Goal: Check status: Check status

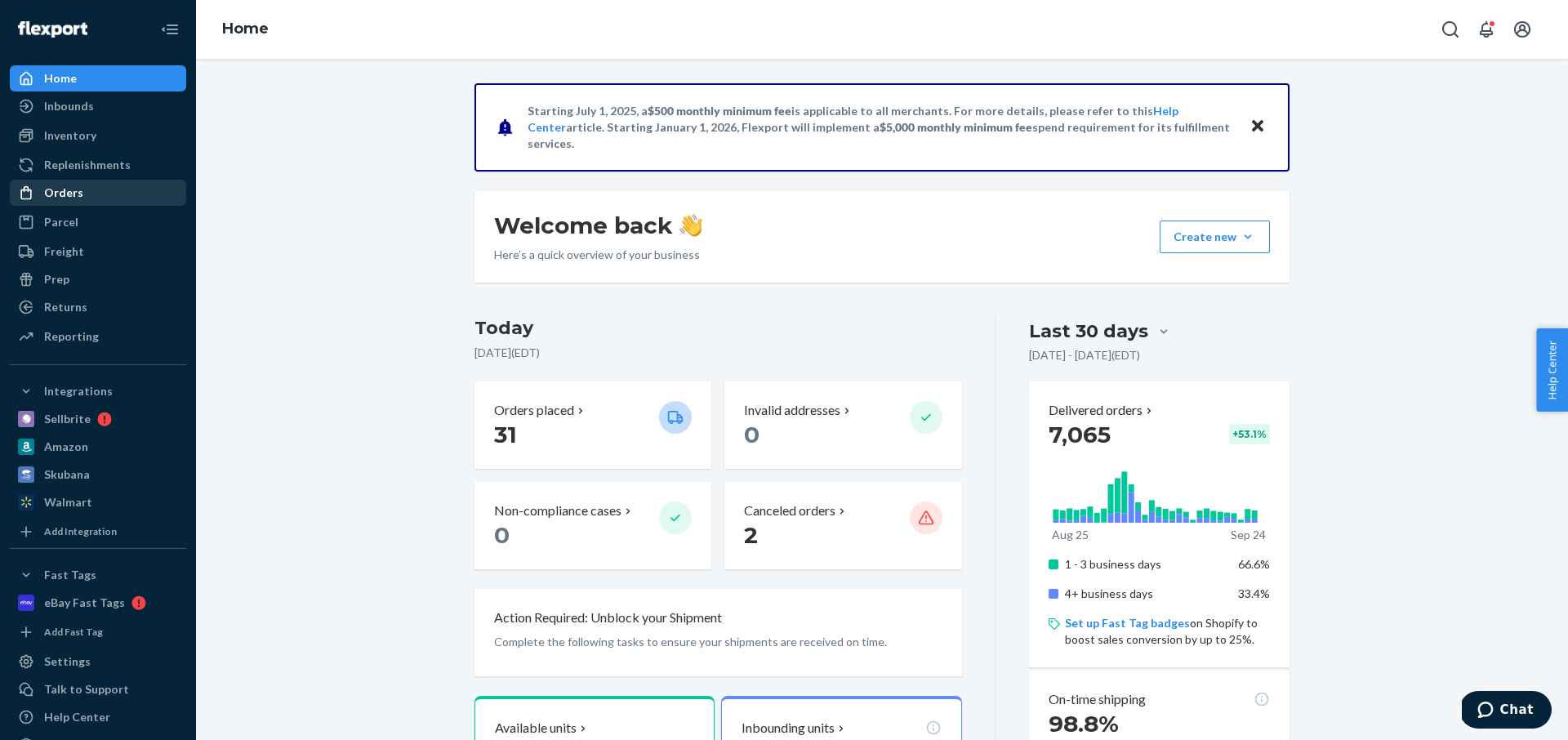
click at [67, 196] on div "Orders" at bounding box center [64, 193] width 39 height 16
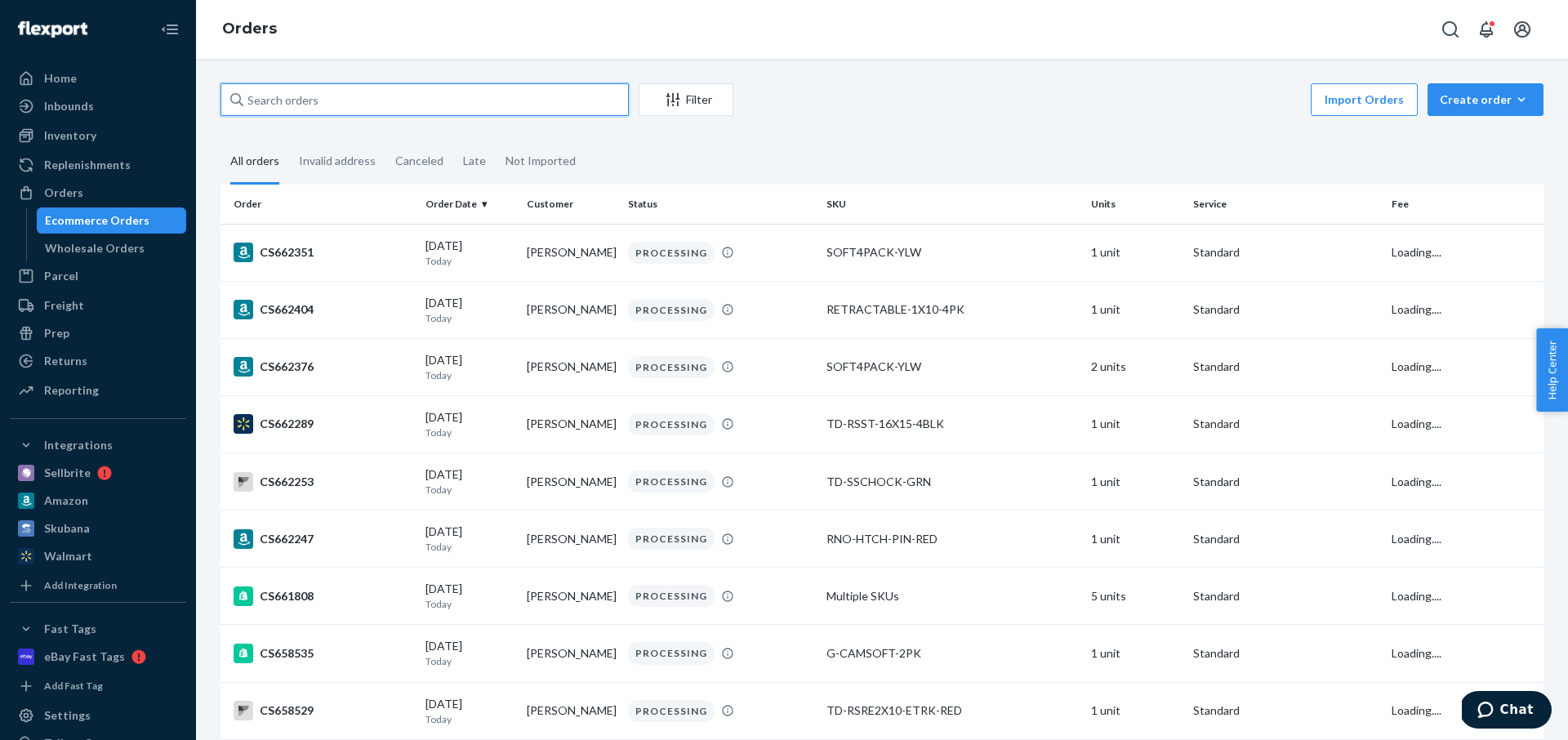
click at [308, 101] on input "text" at bounding box center [425, 100] width 409 height 33
paste input "CS649807"
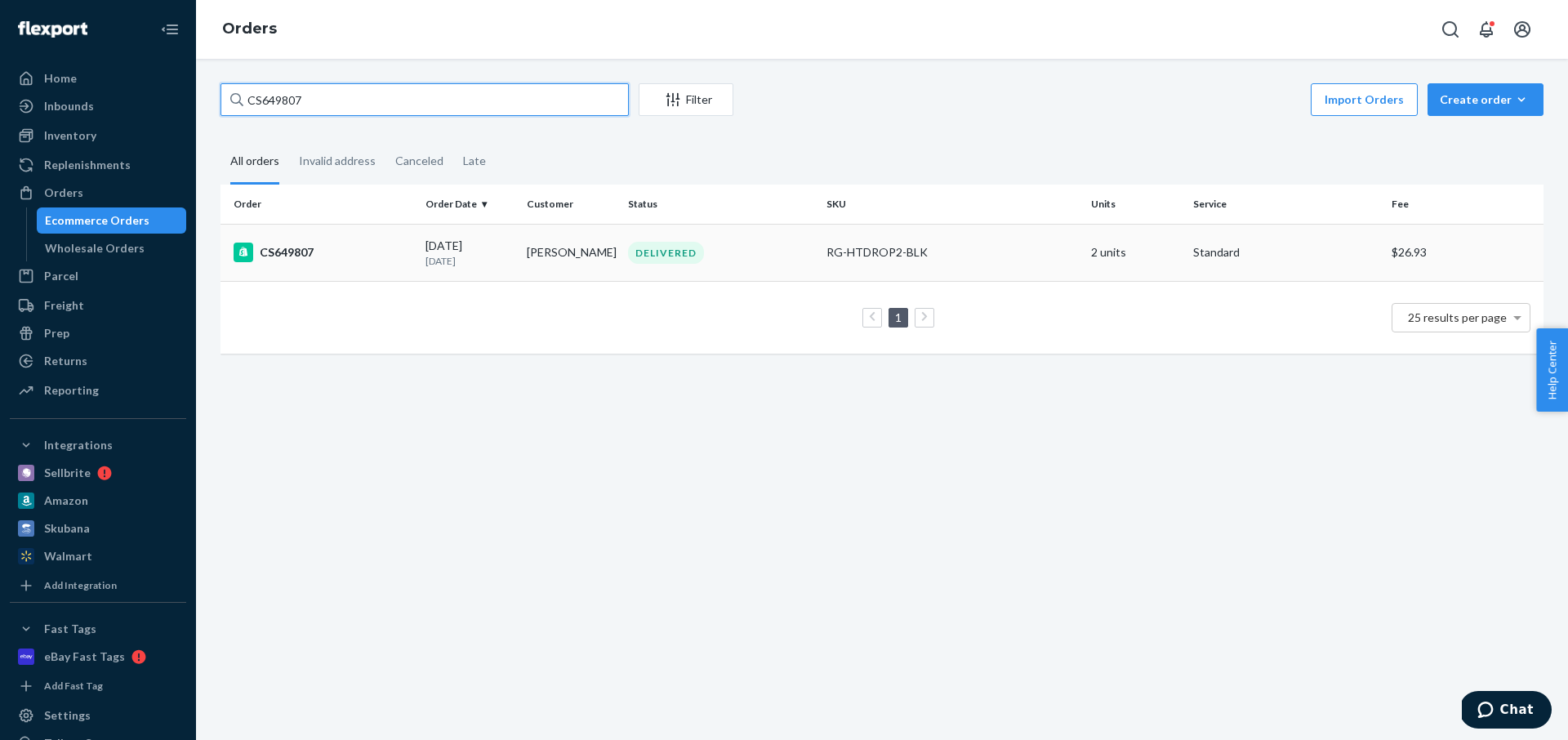
type input "CS649807"
click at [433, 258] on p "[DATE]" at bounding box center [469, 261] width 88 height 14
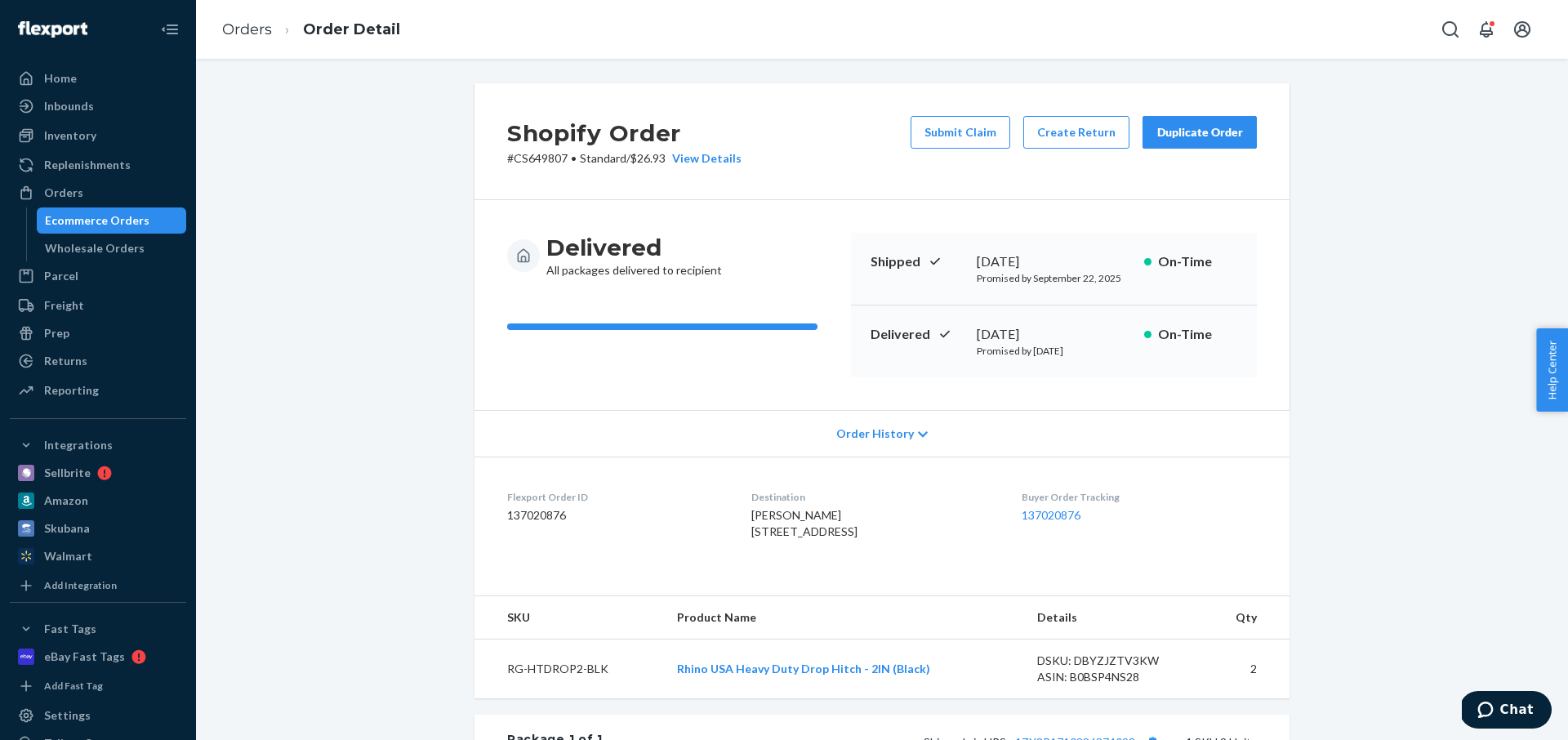
click at [142, 217] on div "Ecommerce Orders" at bounding box center [97, 220] width 105 height 16
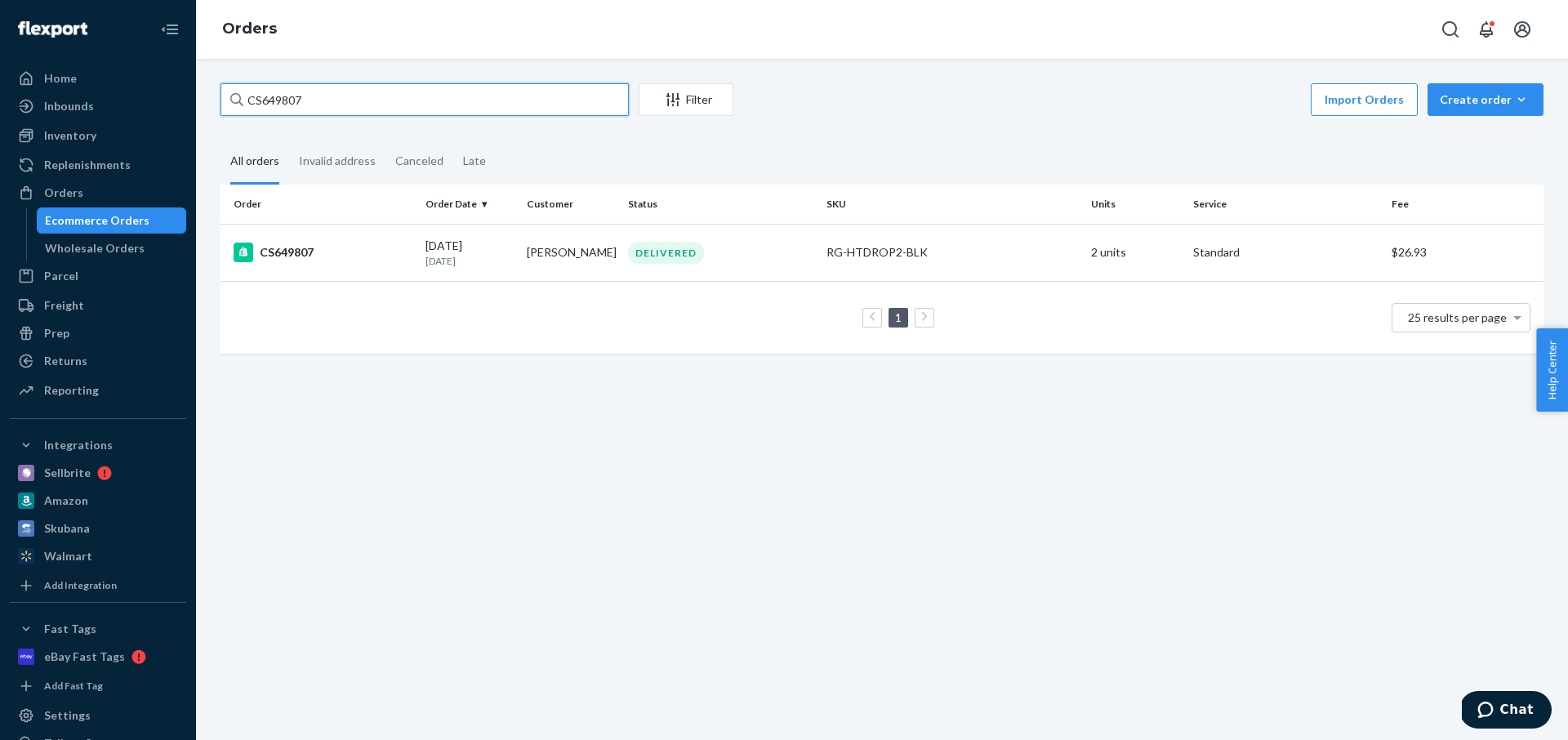
click at [357, 108] on input "CS649807" at bounding box center [425, 100] width 409 height 33
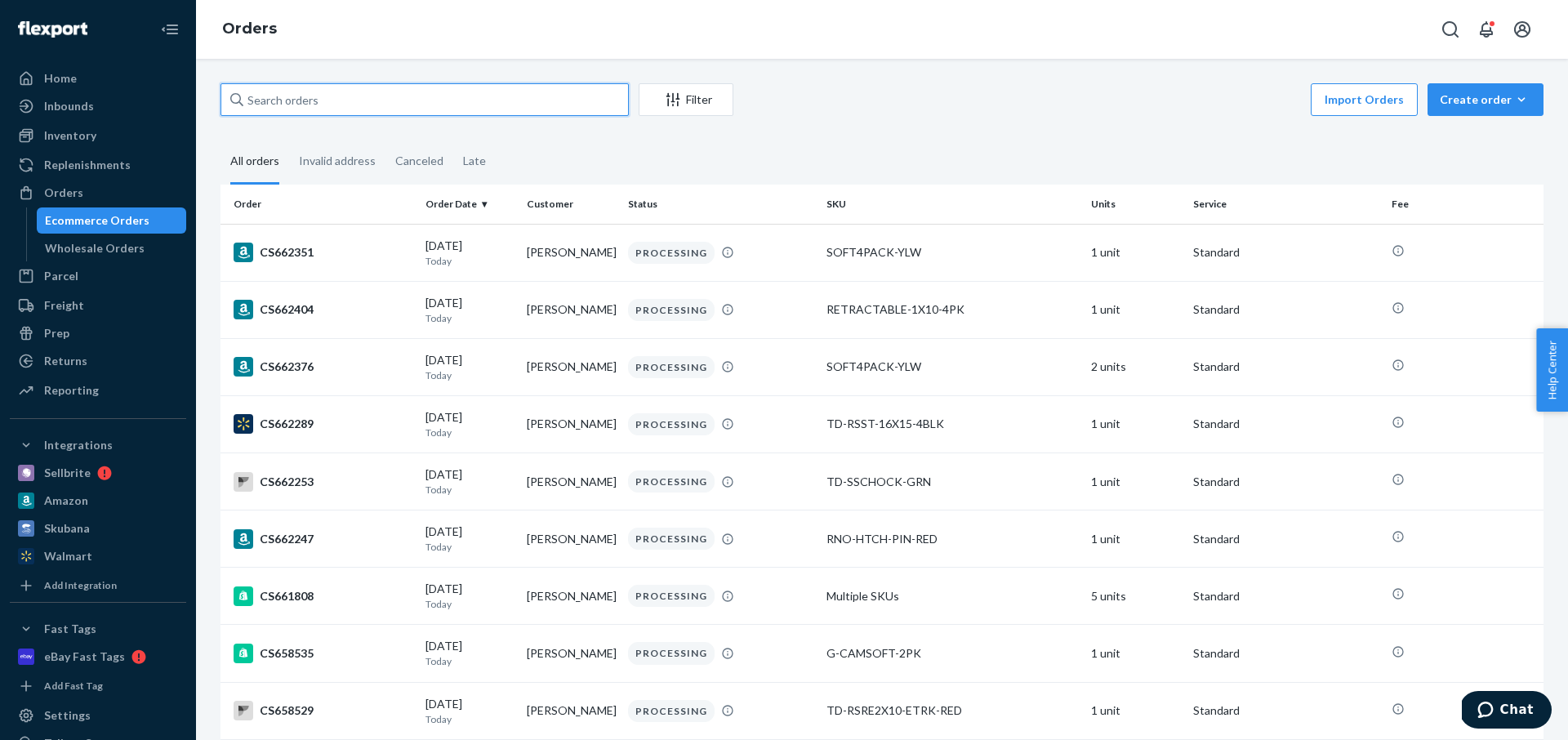
paste input "CS658402"
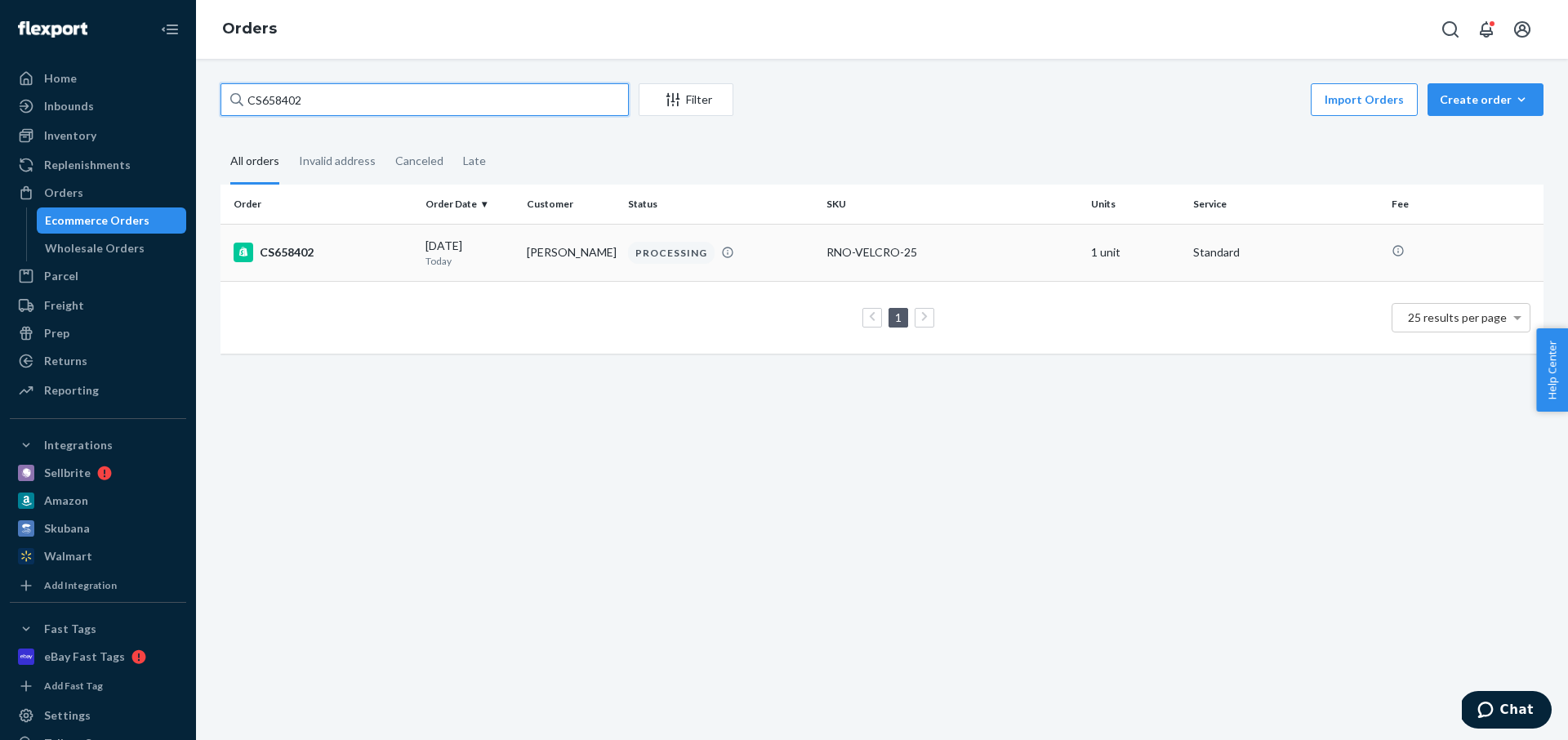
type input "CS658402"
click at [368, 244] on div "CS658402" at bounding box center [323, 253] width 179 height 19
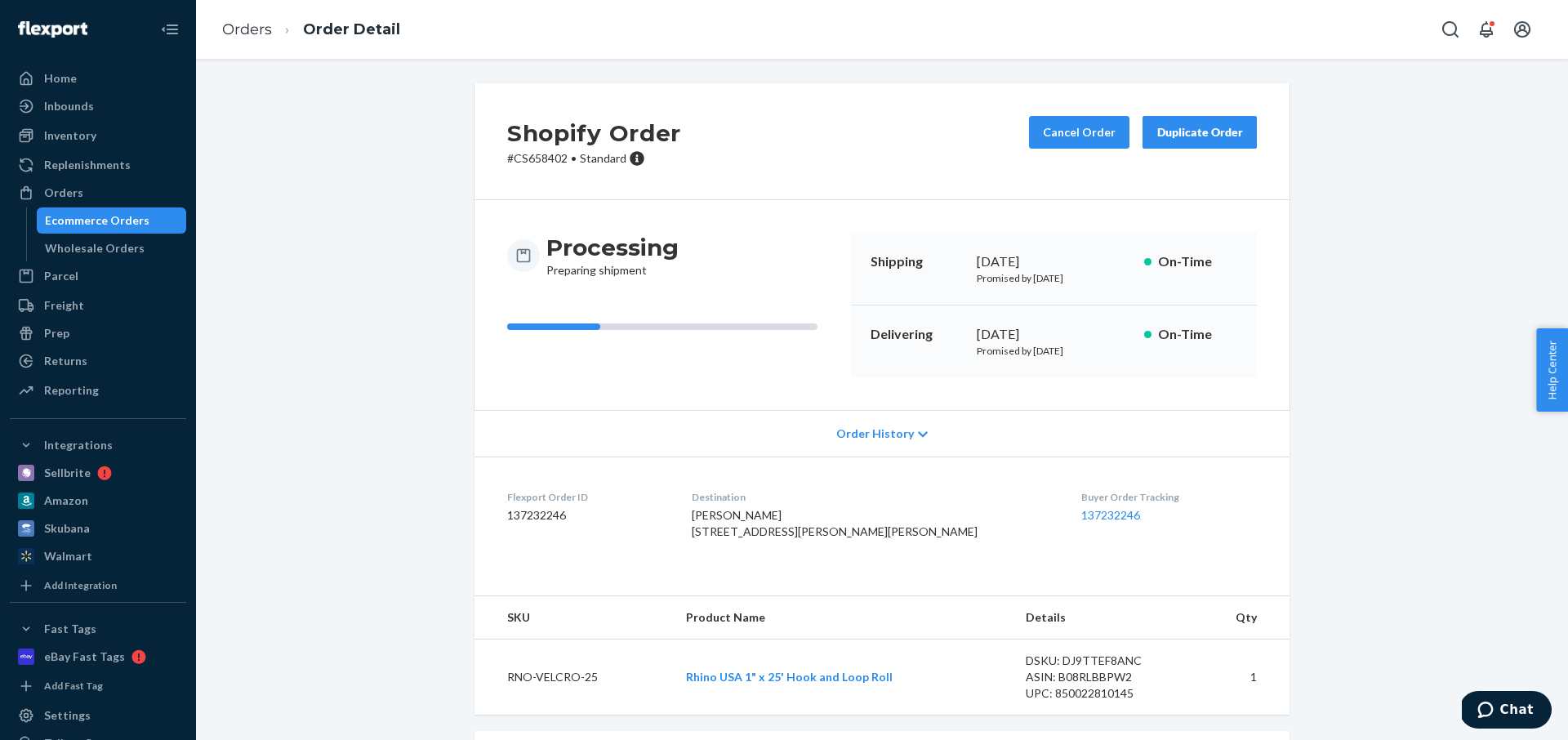
click at [87, 225] on div "Ecommerce Orders" at bounding box center [97, 220] width 105 height 16
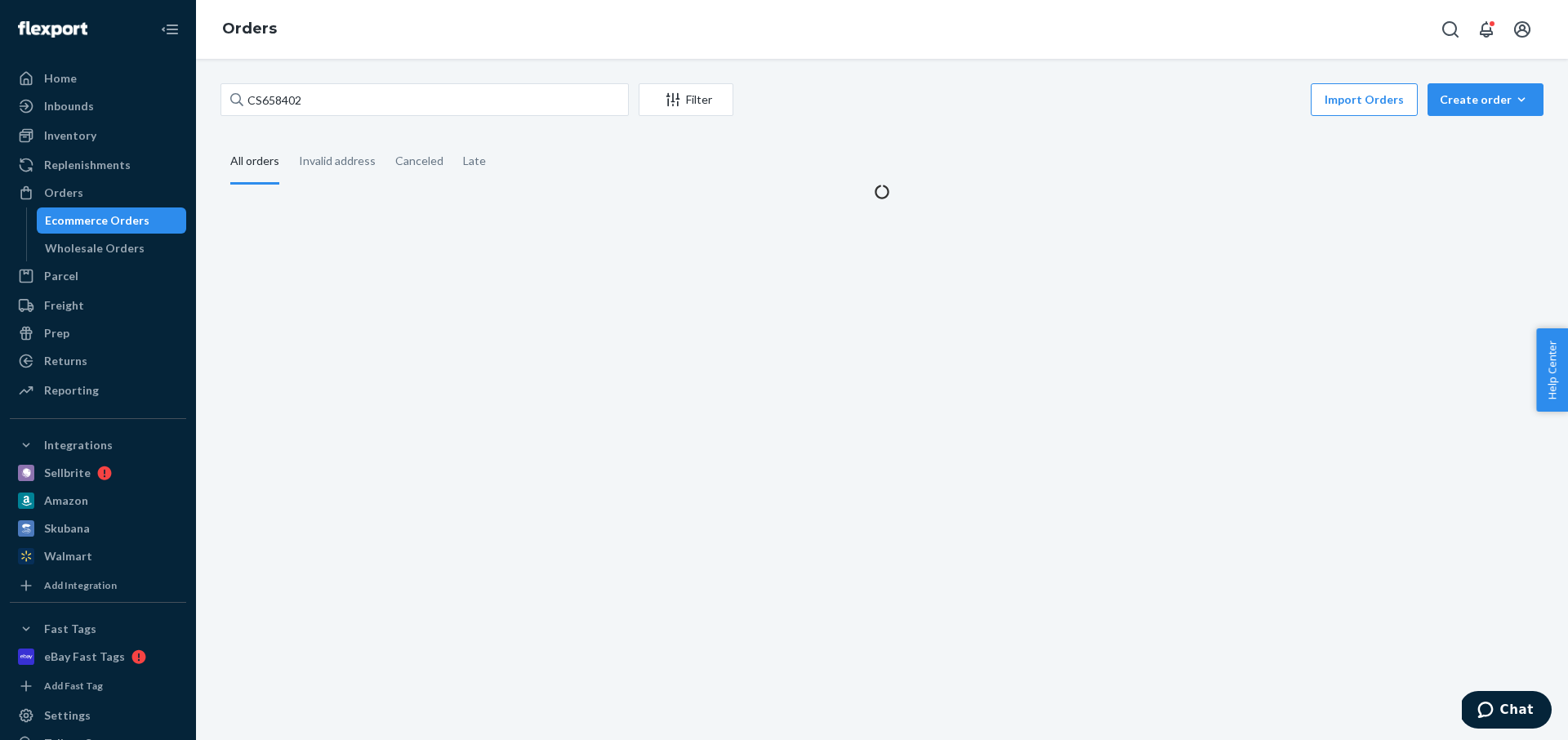
click at [87, 225] on div "Ecommerce Orders" at bounding box center [97, 220] width 105 height 16
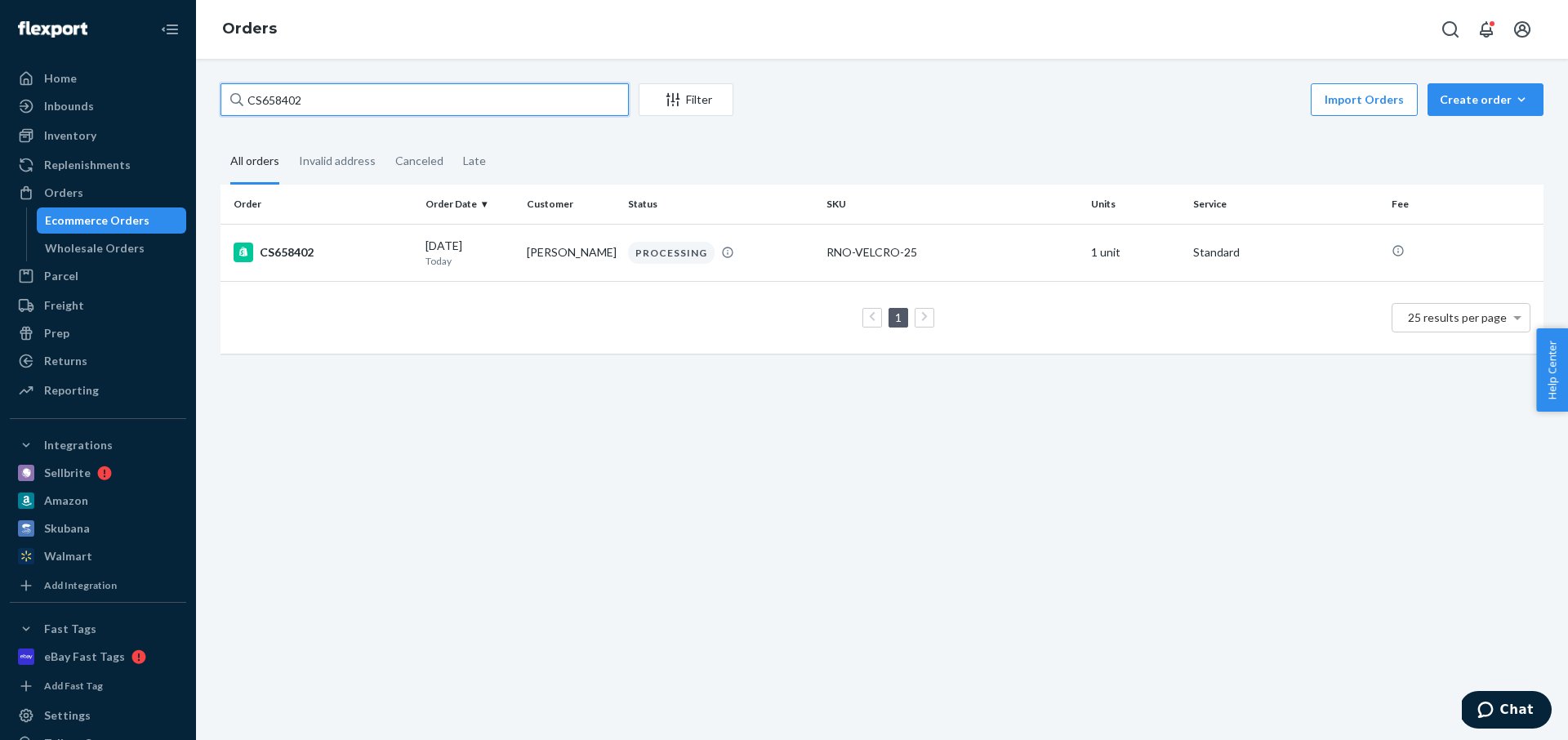
click at [333, 96] on input "CS658402" at bounding box center [425, 100] width 409 height 33
paste input "45844"
type input "CS645844"
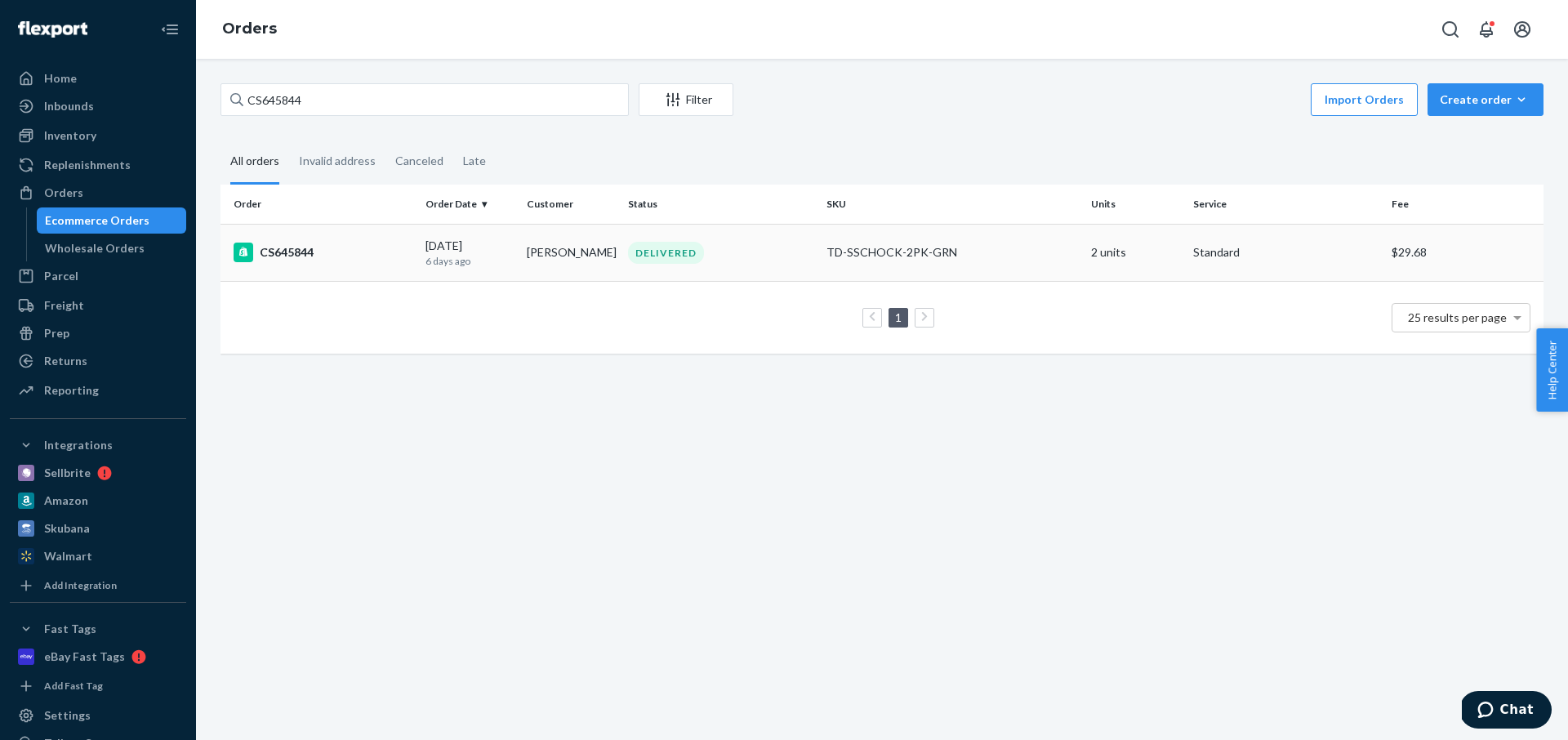
click at [465, 250] on div "[DATE] [DATE]" at bounding box center [469, 252] width 88 height 30
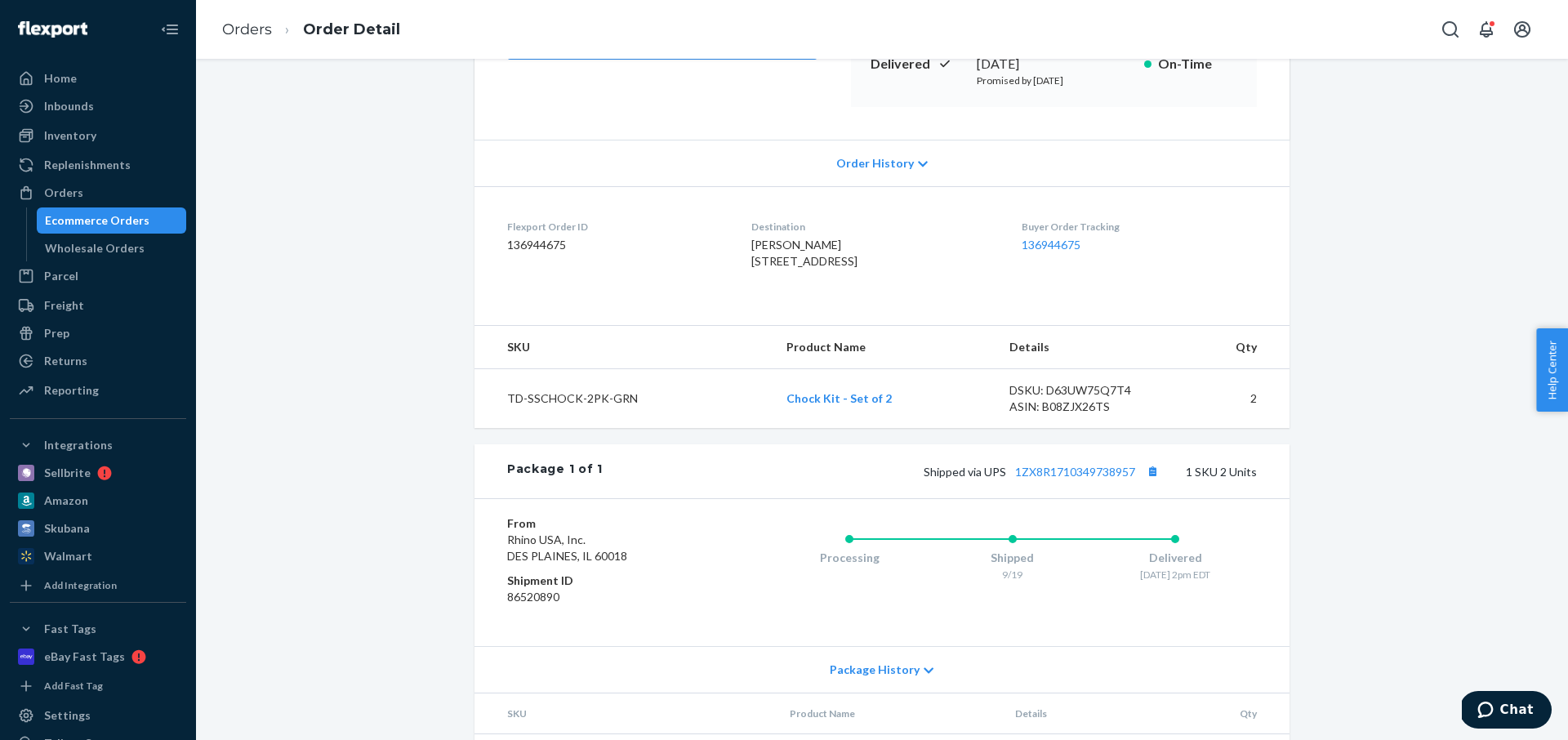
scroll to position [302, 0]
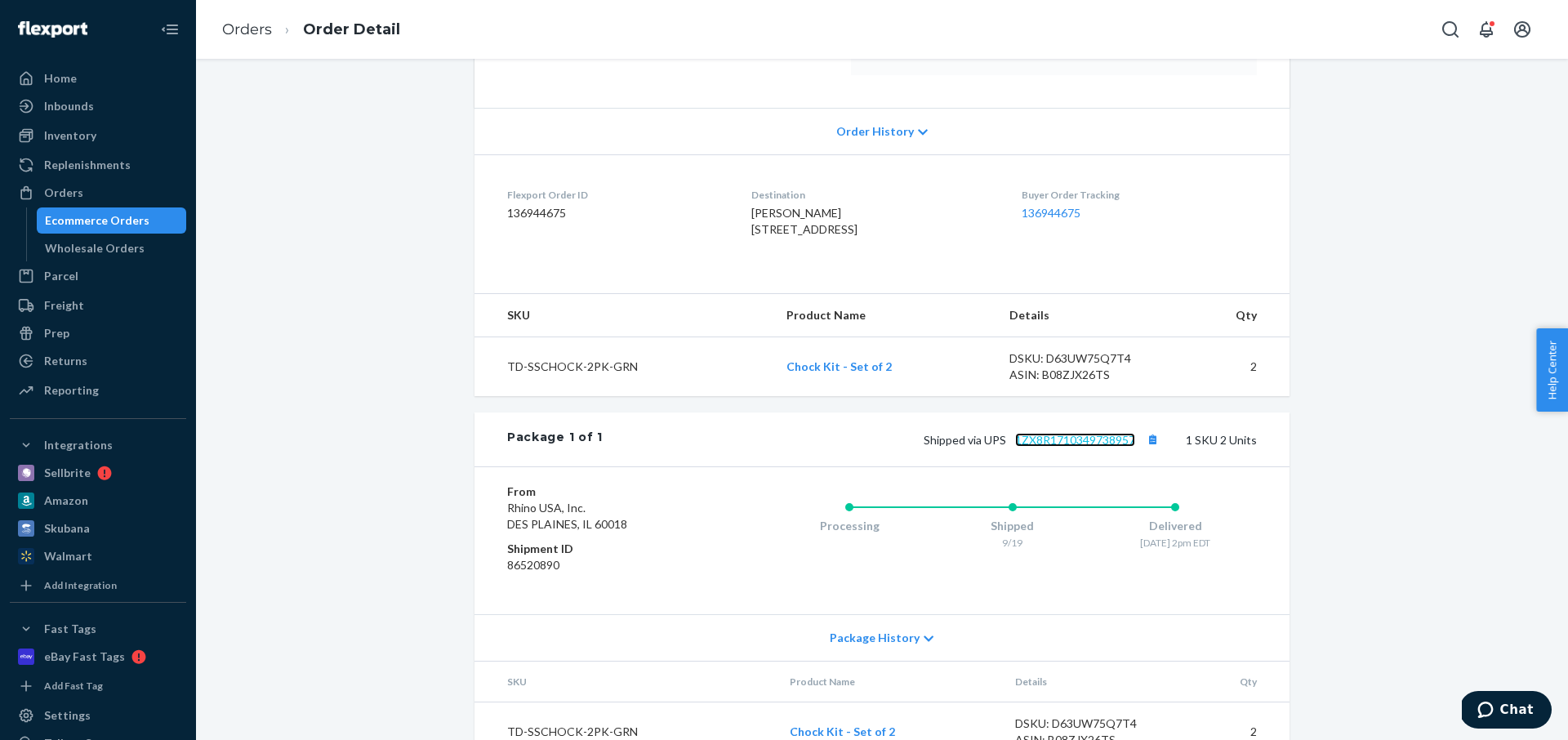
click at [1081, 447] on link "1ZX8R1710349738957" at bounding box center [1075, 440] width 120 height 14
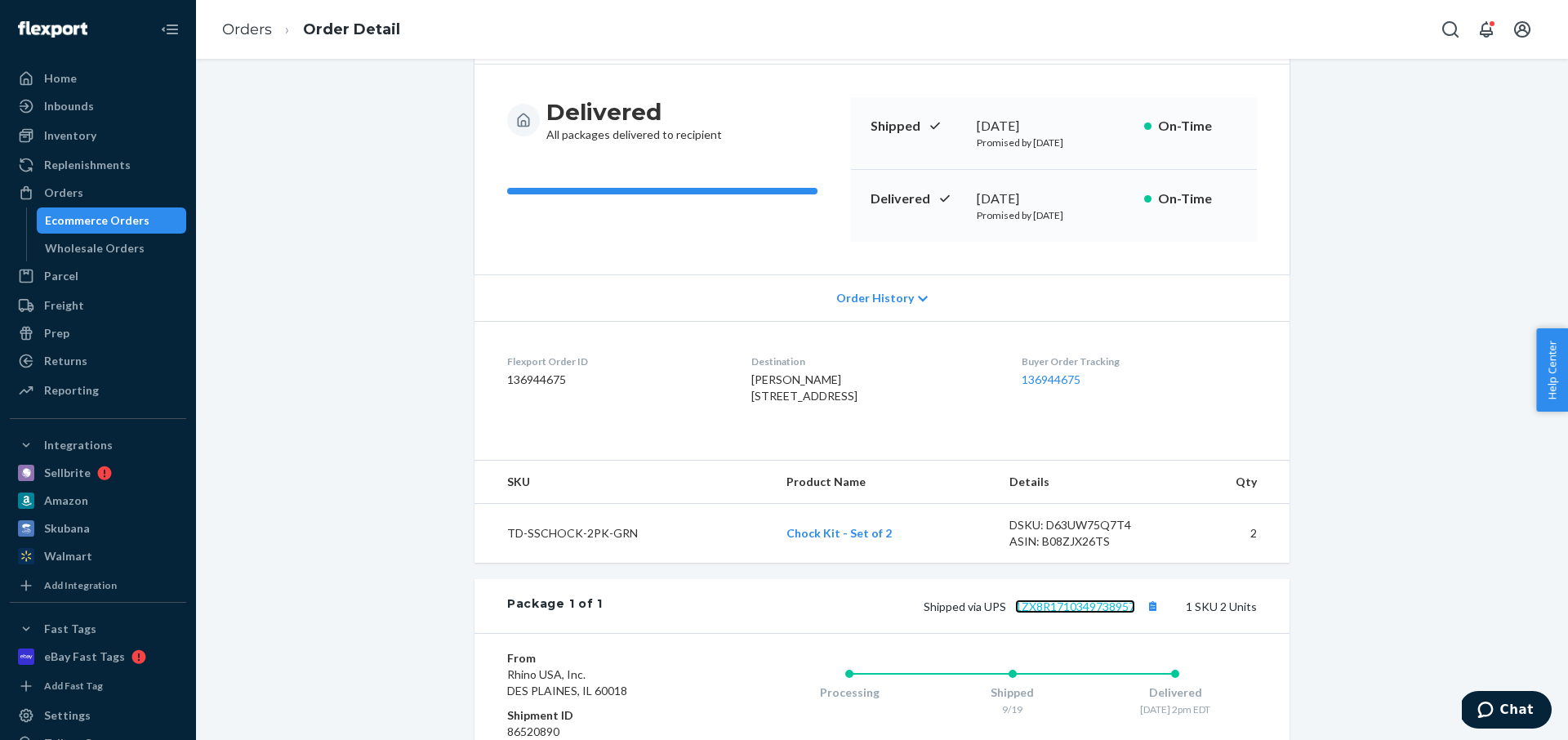
scroll to position [0, 0]
